Goal: Transaction & Acquisition: Purchase product/service

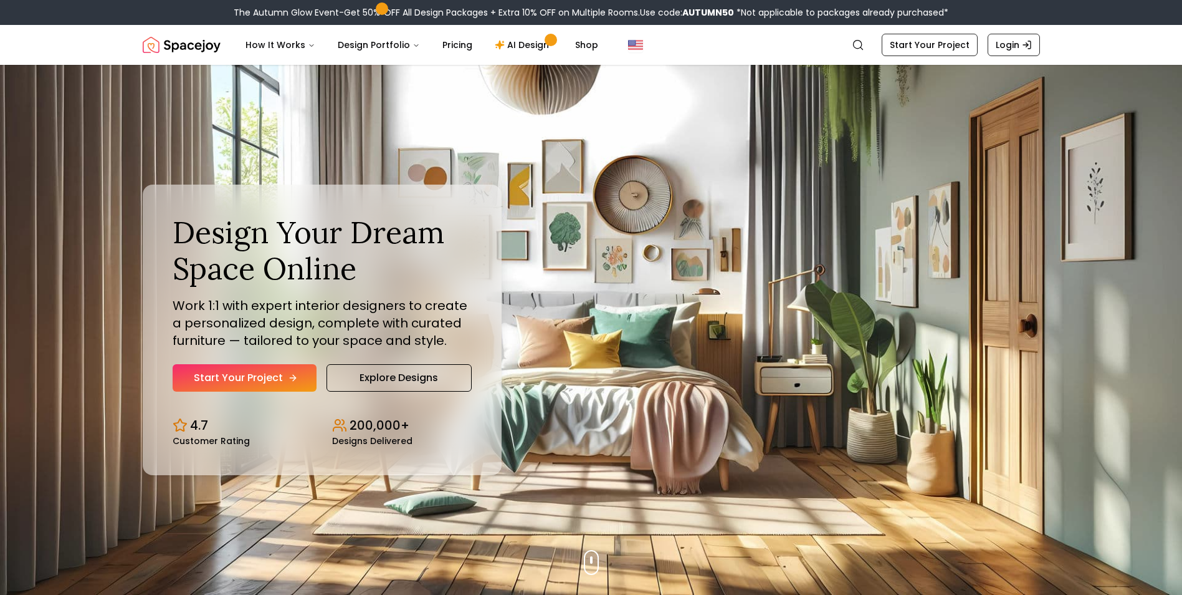
click at [247, 378] on link "Start Your Project" at bounding box center [245, 377] width 144 height 27
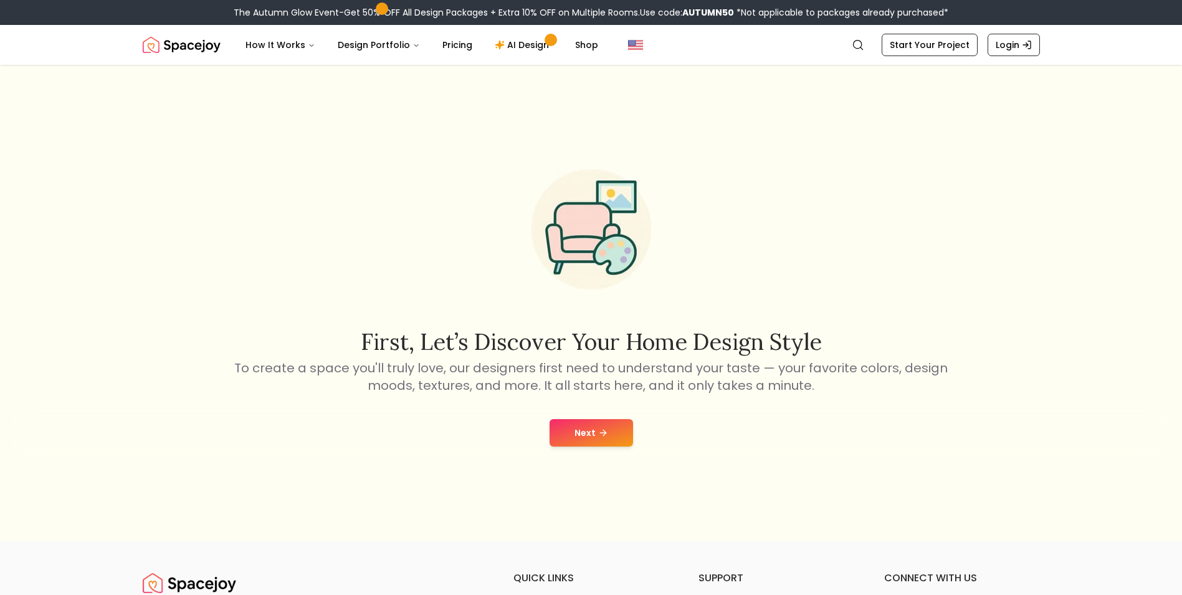
click at [594, 428] on button "Next" at bounding box center [592, 432] width 84 height 27
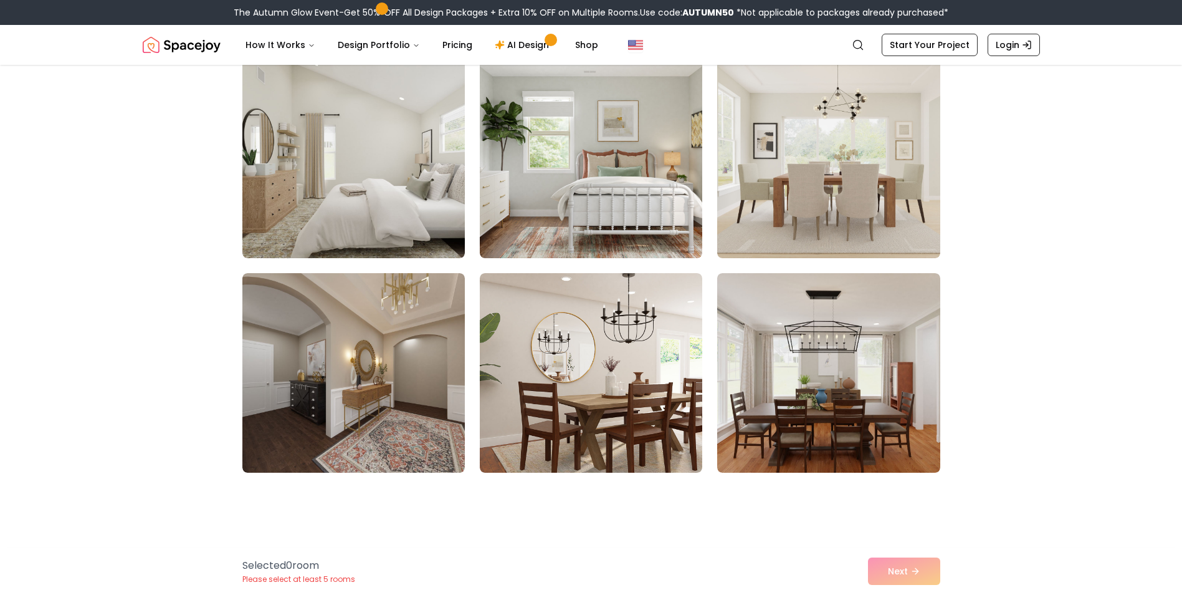
scroll to position [1890, 0]
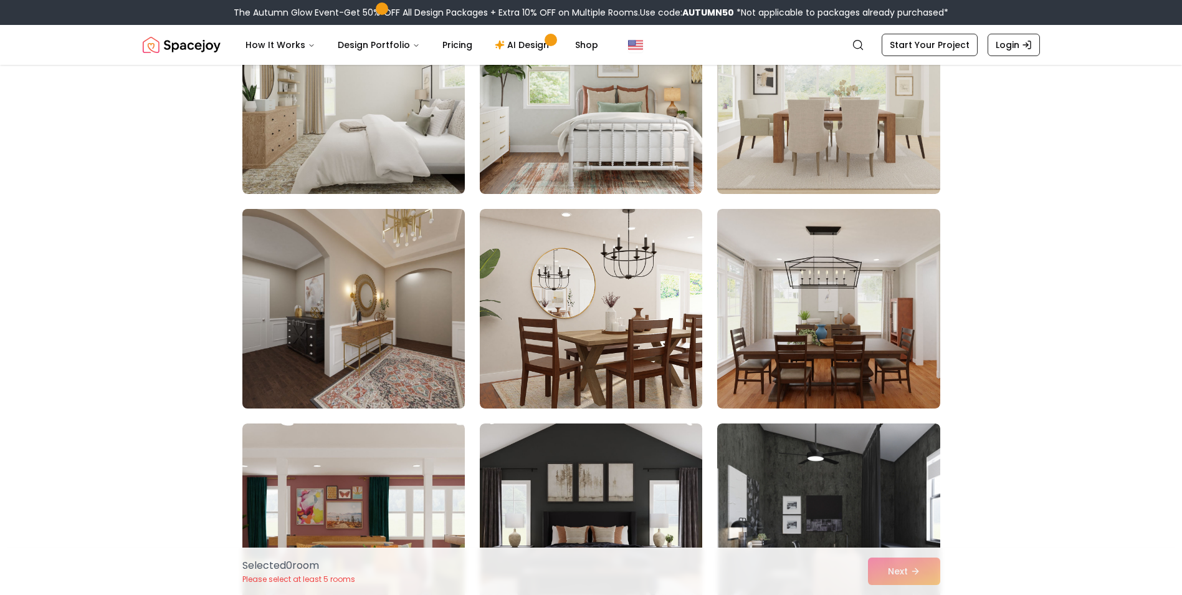
click at [350, 331] on img at bounding box center [354, 308] width 234 height 209
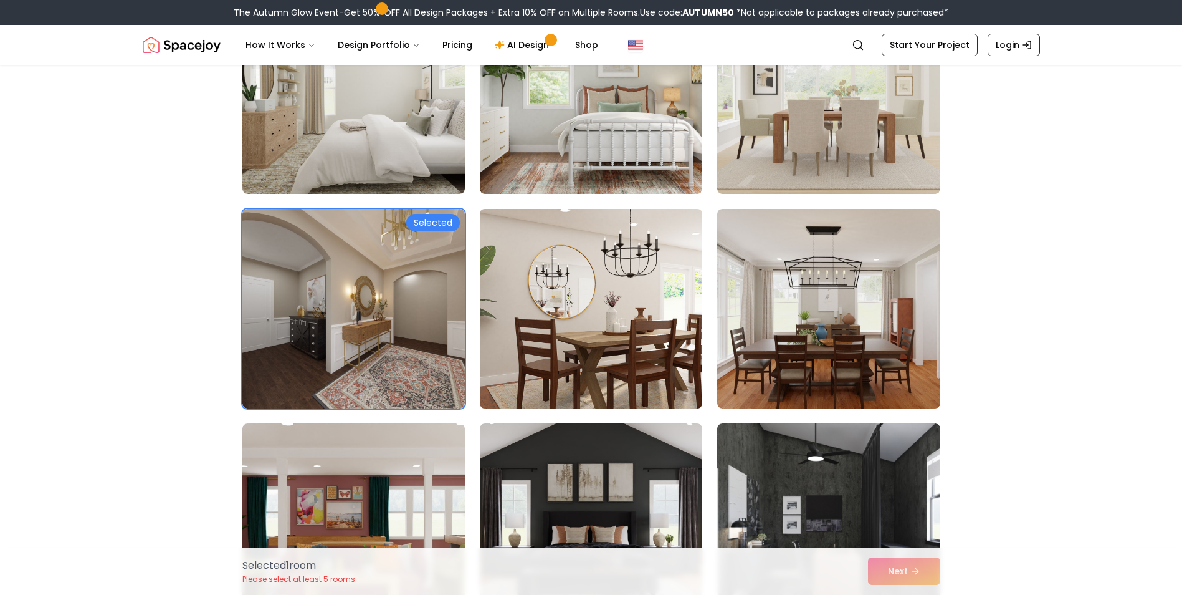
click at [578, 328] on img at bounding box center [591, 308] width 234 height 209
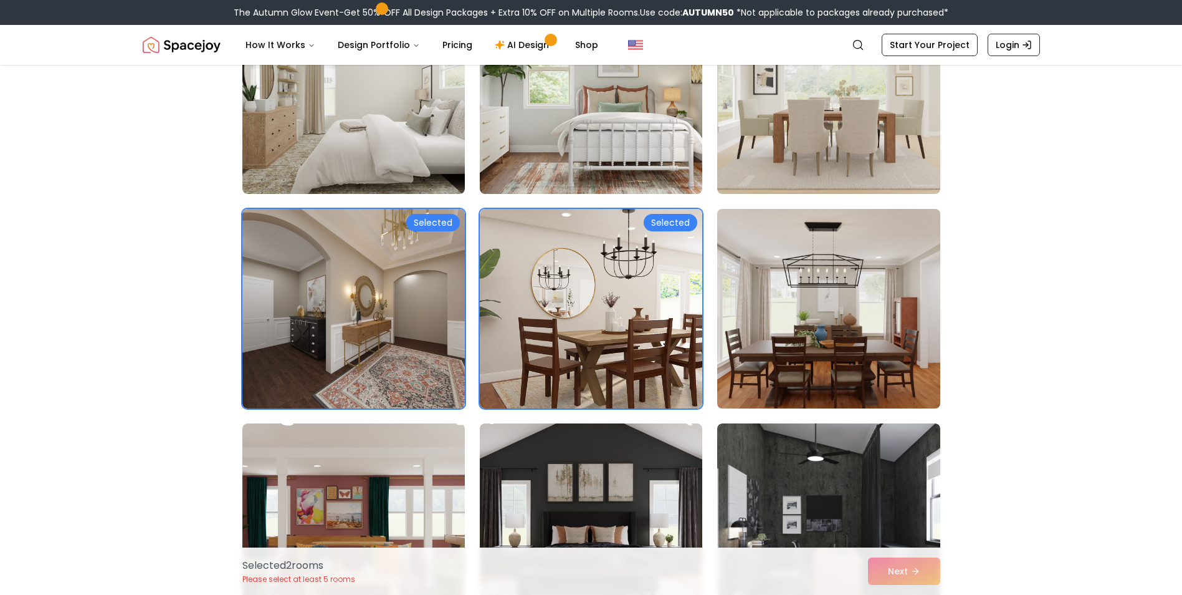
click at [797, 345] on img at bounding box center [829, 308] width 234 height 209
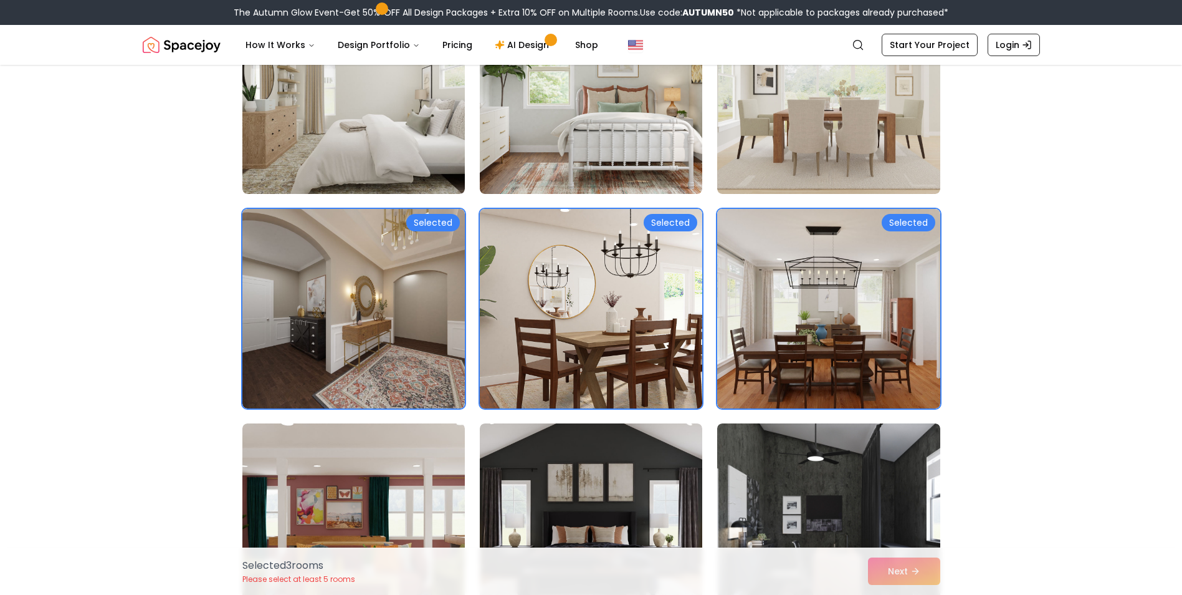
scroll to position [2161, 0]
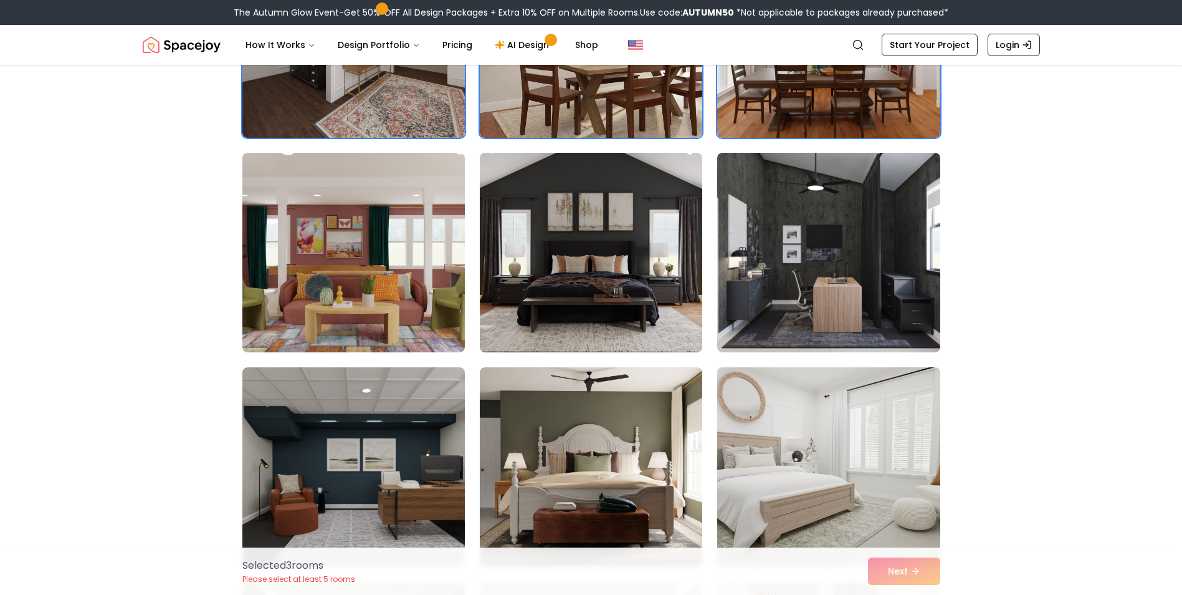
click at [783, 444] on img at bounding box center [829, 466] width 234 height 209
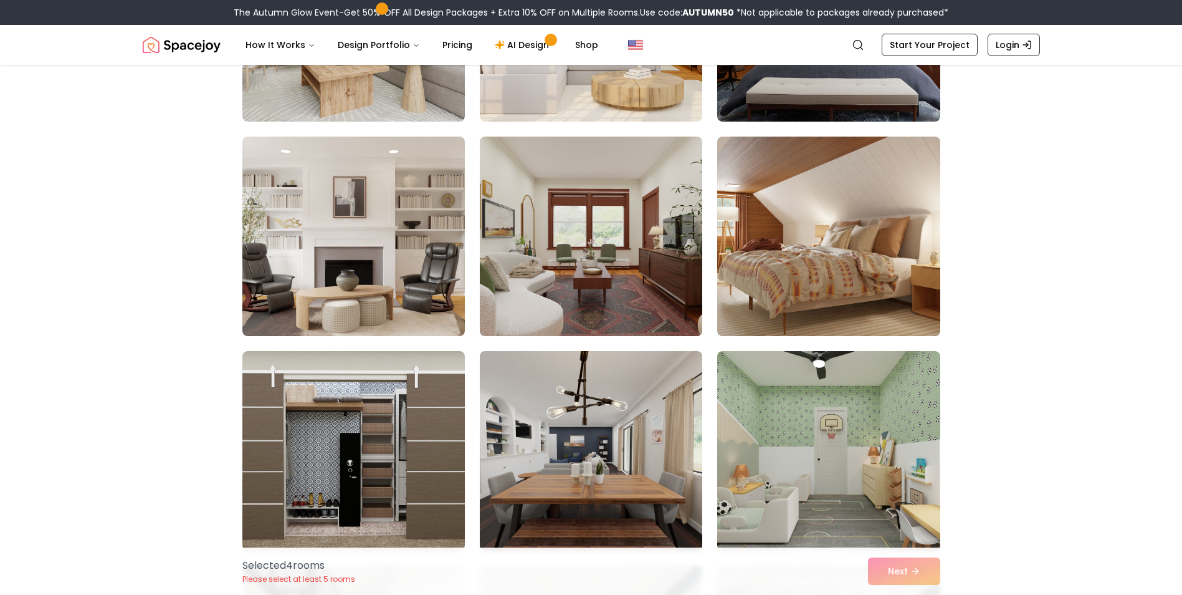
scroll to position [4591, 0]
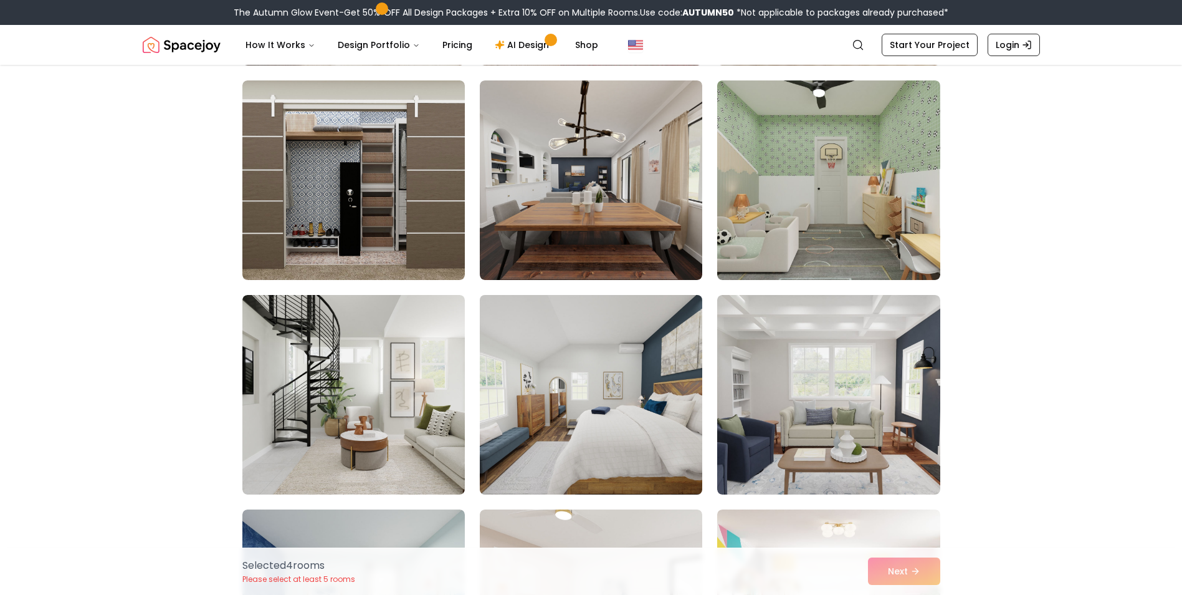
click at [624, 393] on img at bounding box center [591, 394] width 234 height 209
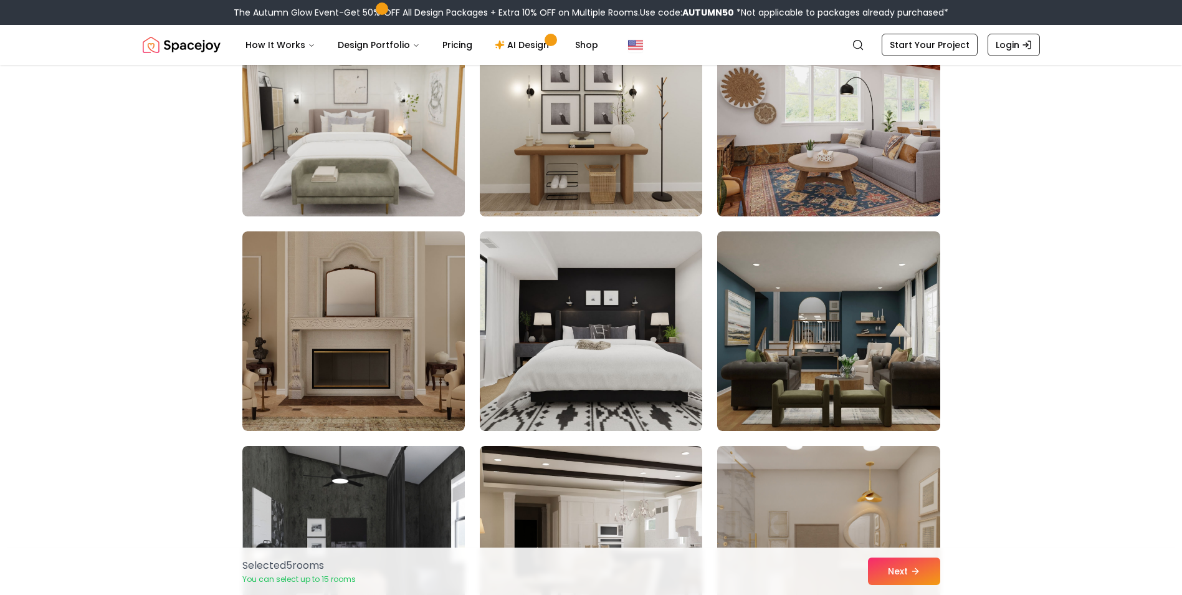
scroll to position [6212, 0]
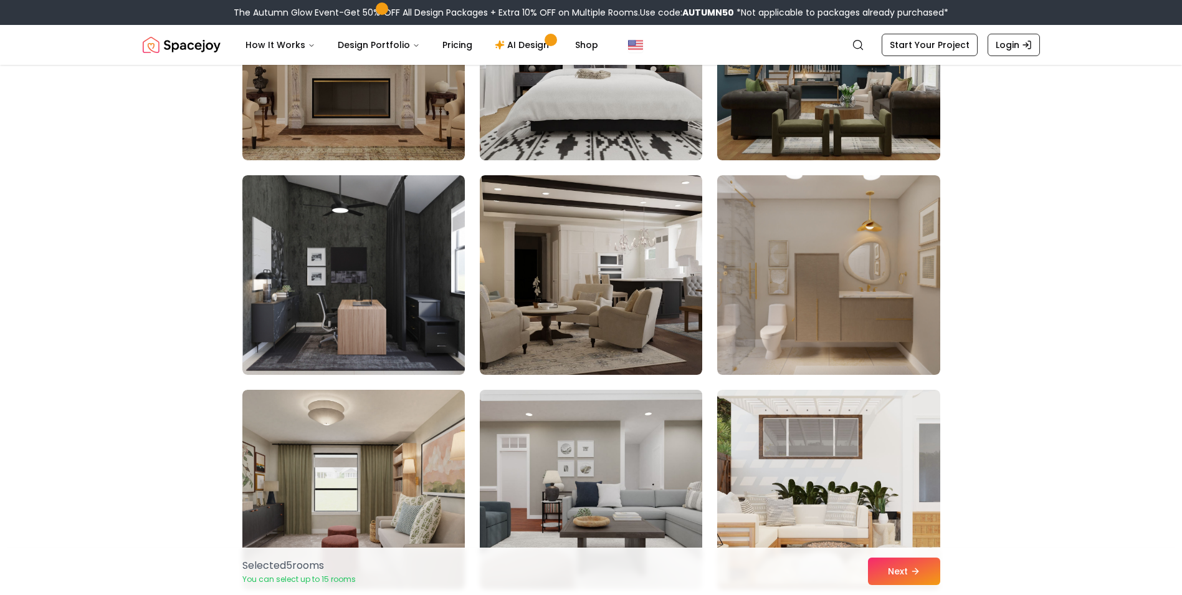
click at [600, 476] on img at bounding box center [591, 489] width 234 height 209
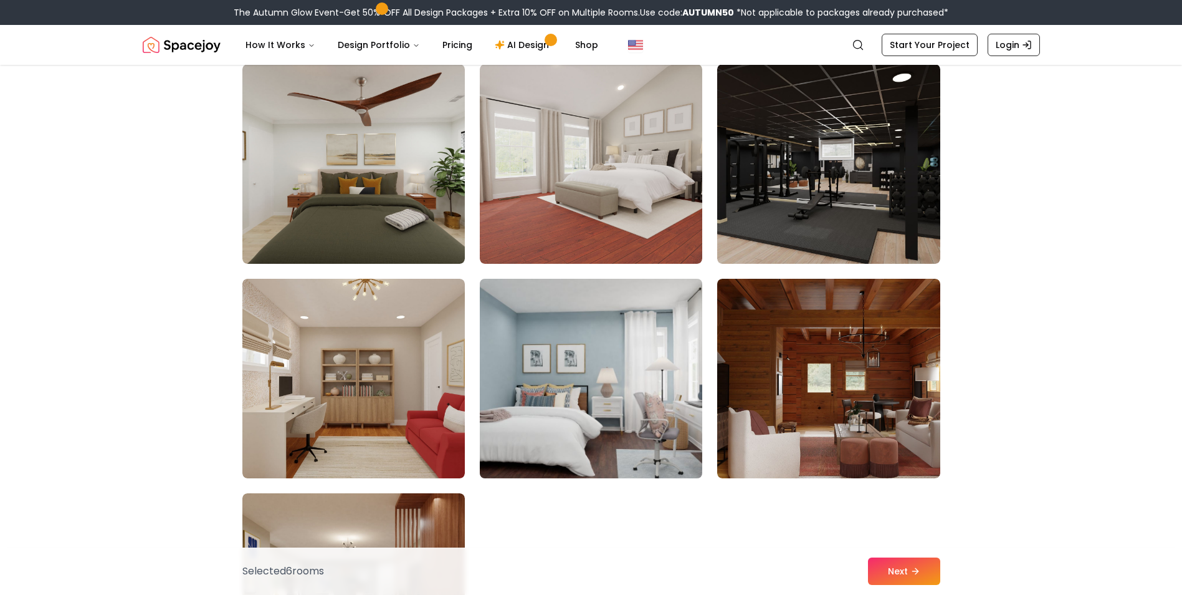
scroll to position [7292, 0]
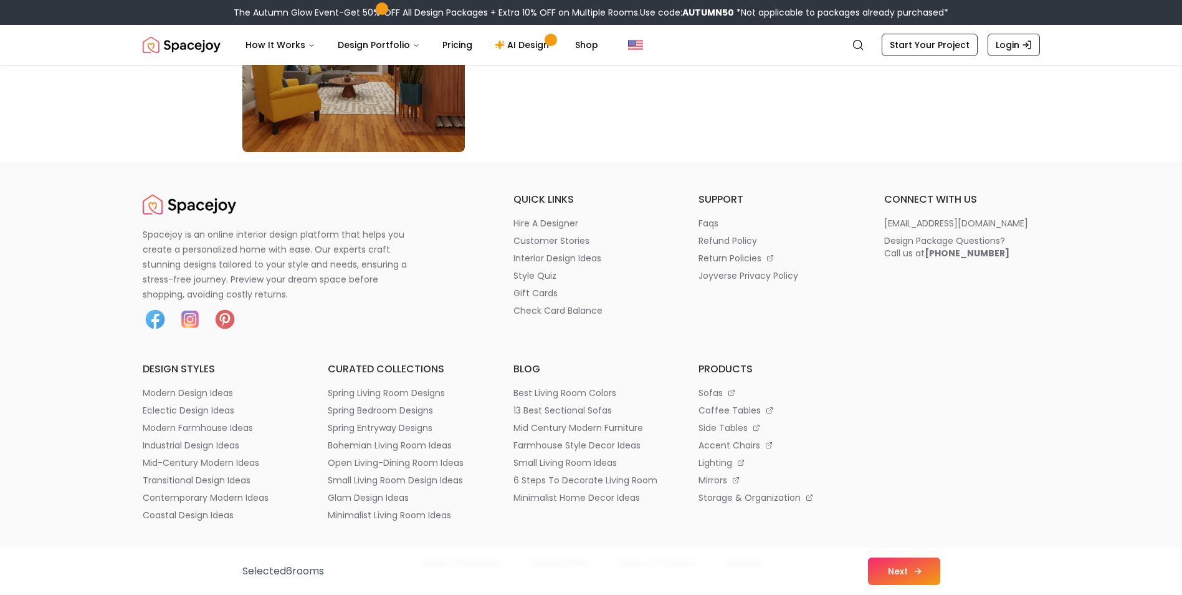
click at [884, 567] on button "Next" at bounding box center [904, 570] width 72 height 27
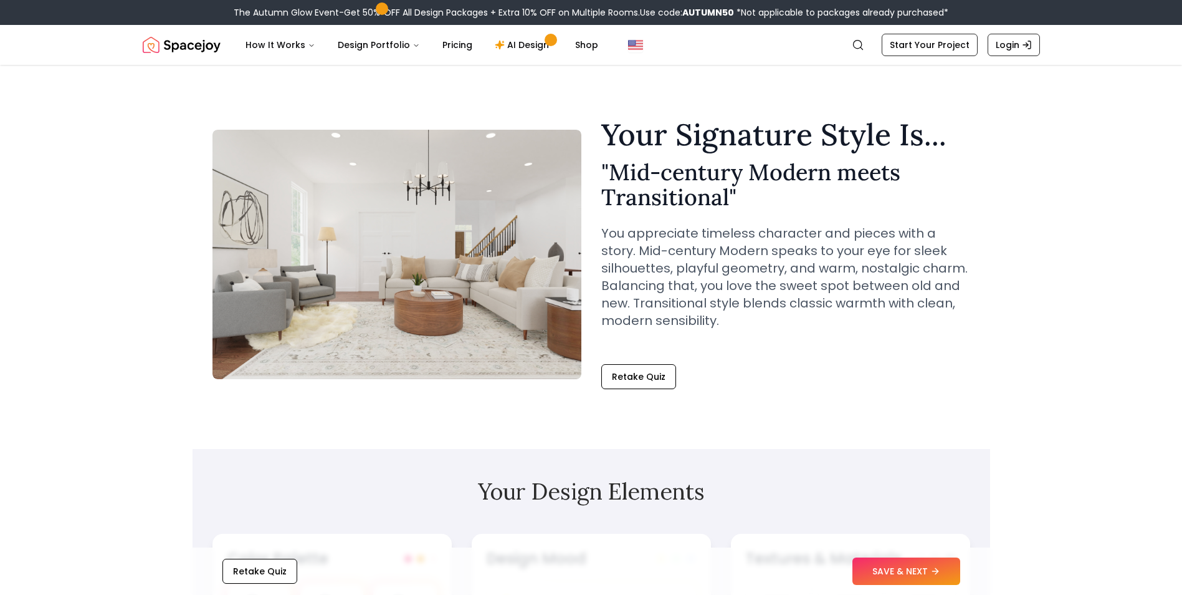
scroll to position [270, 0]
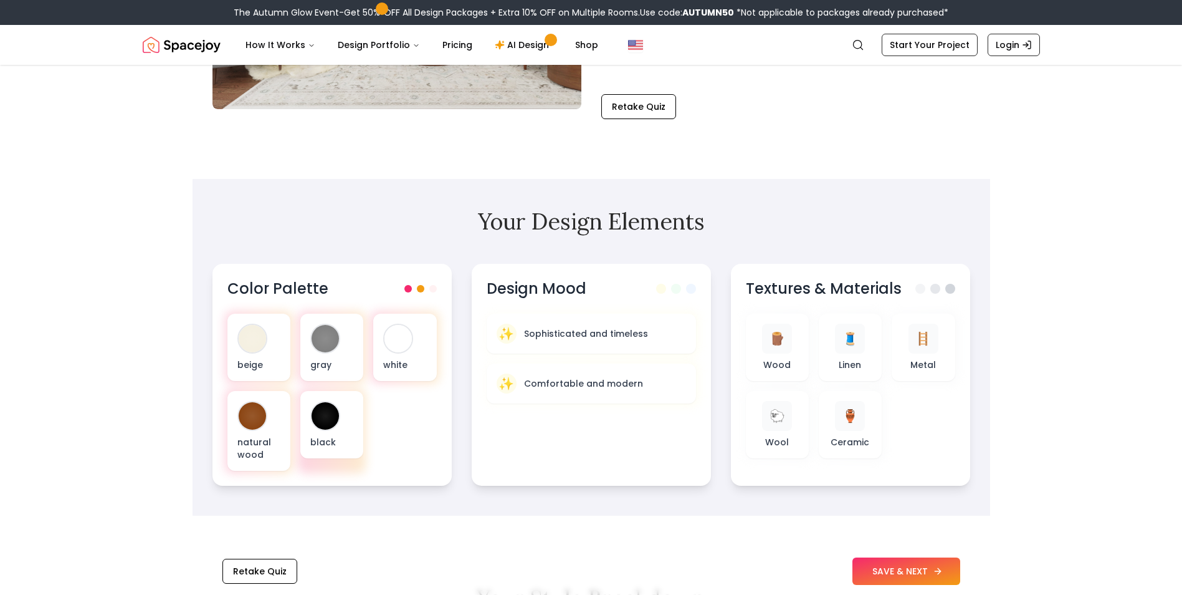
click at [904, 570] on button "SAVE & NEXT" at bounding box center [907, 570] width 108 height 27
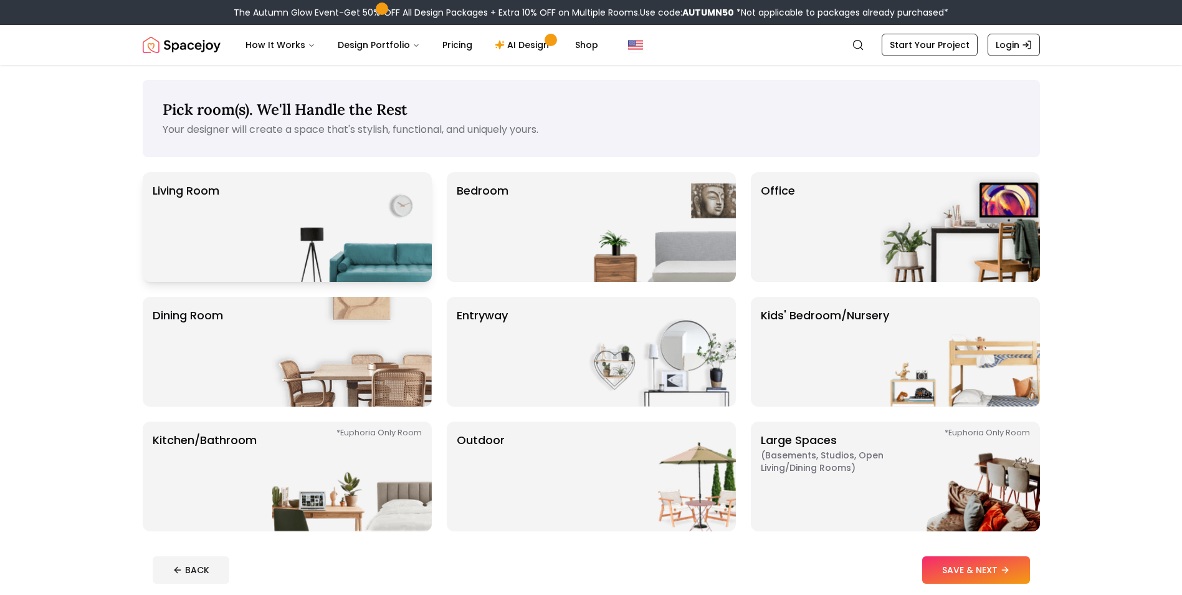
click at [203, 225] on p "Living Room" at bounding box center [186, 227] width 67 height 90
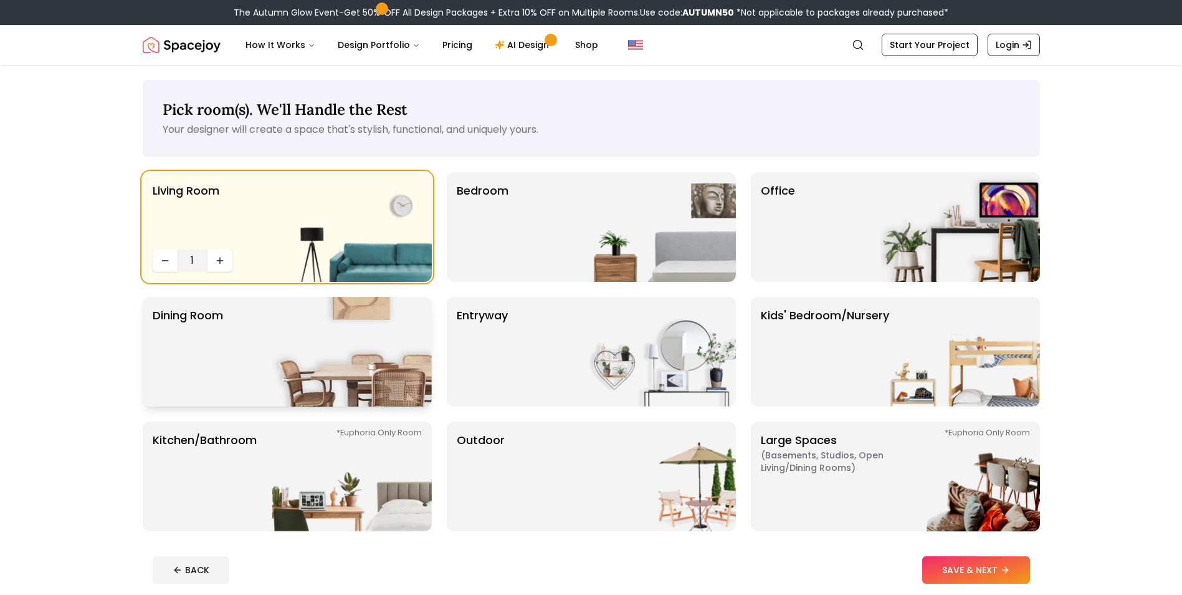
click at [235, 360] on div "Dining Room" at bounding box center [287, 352] width 289 height 110
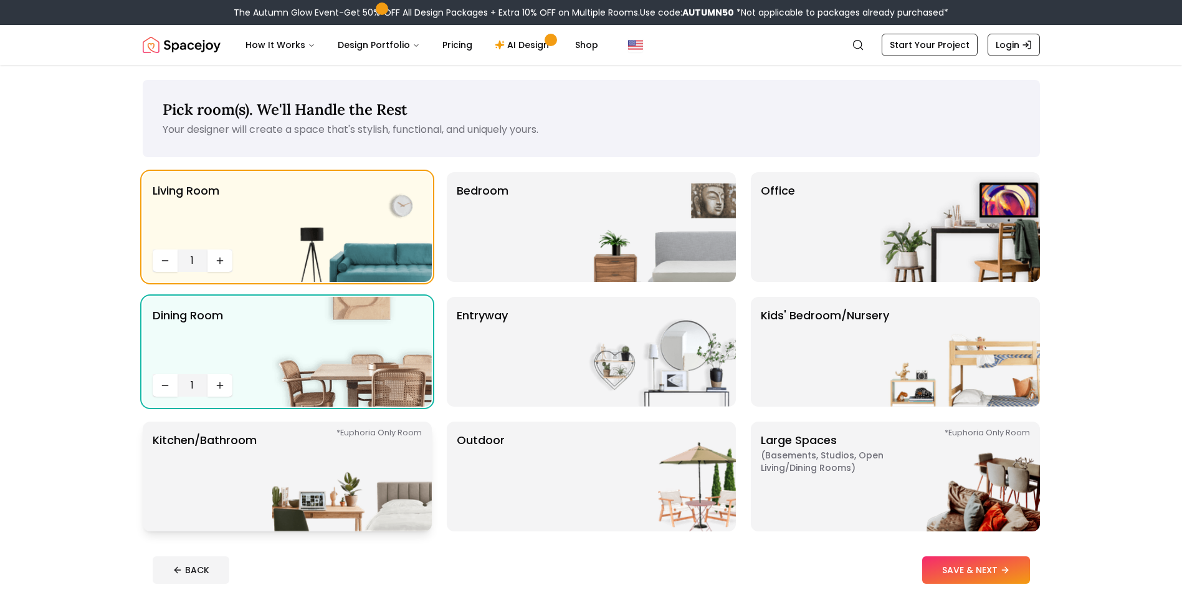
click at [213, 457] on p "Kitchen/Bathroom *Euphoria Only Room" at bounding box center [205, 476] width 104 height 90
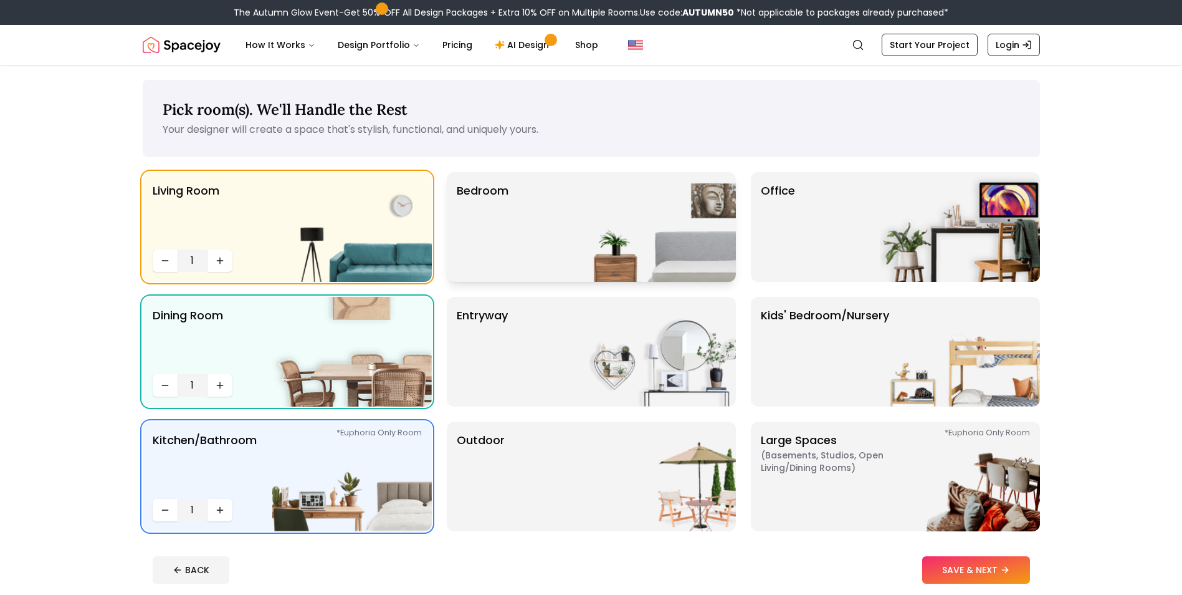
click at [542, 231] on div "Bedroom" at bounding box center [591, 227] width 289 height 110
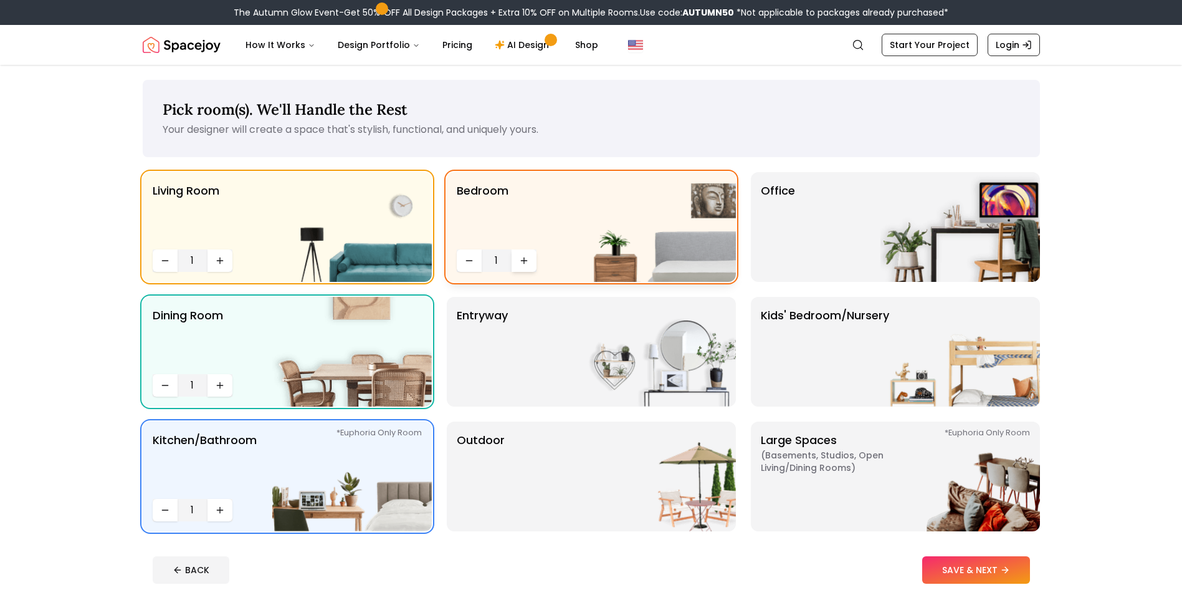
click at [527, 259] on icon "Increase quantity" at bounding box center [524, 261] width 10 height 10
click at [530, 330] on div "entryway" at bounding box center [591, 352] width 289 height 110
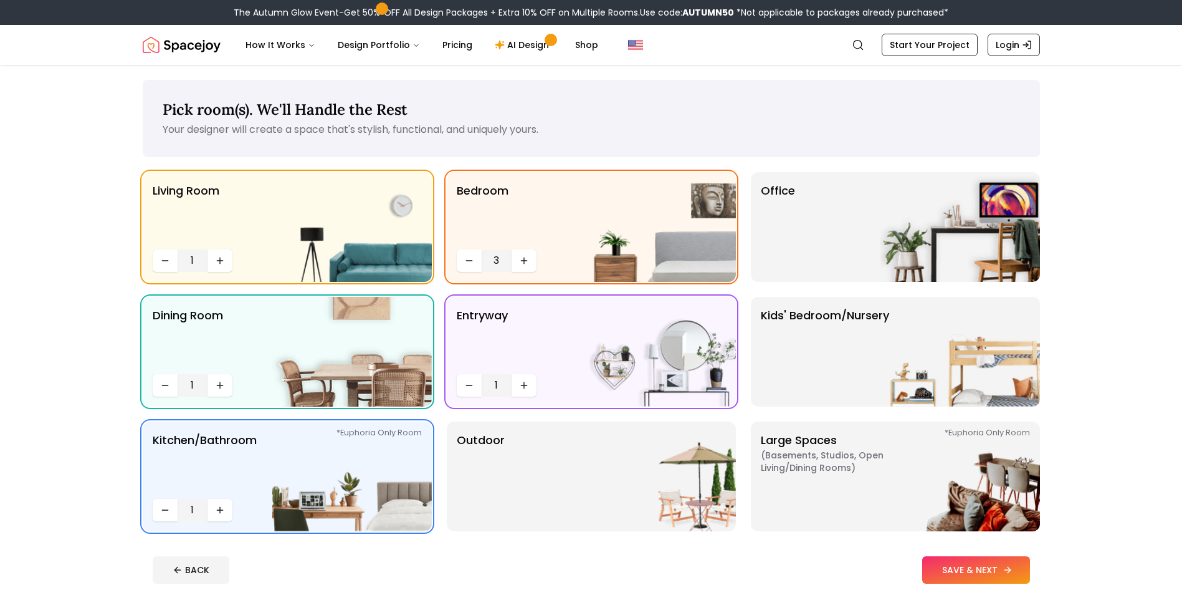
click at [956, 568] on button "SAVE & NEXT" at bounding box center [976, 569] width 108 height 27
